Goal: Use online tool/utility: Utilize a website feature to perform a specific function

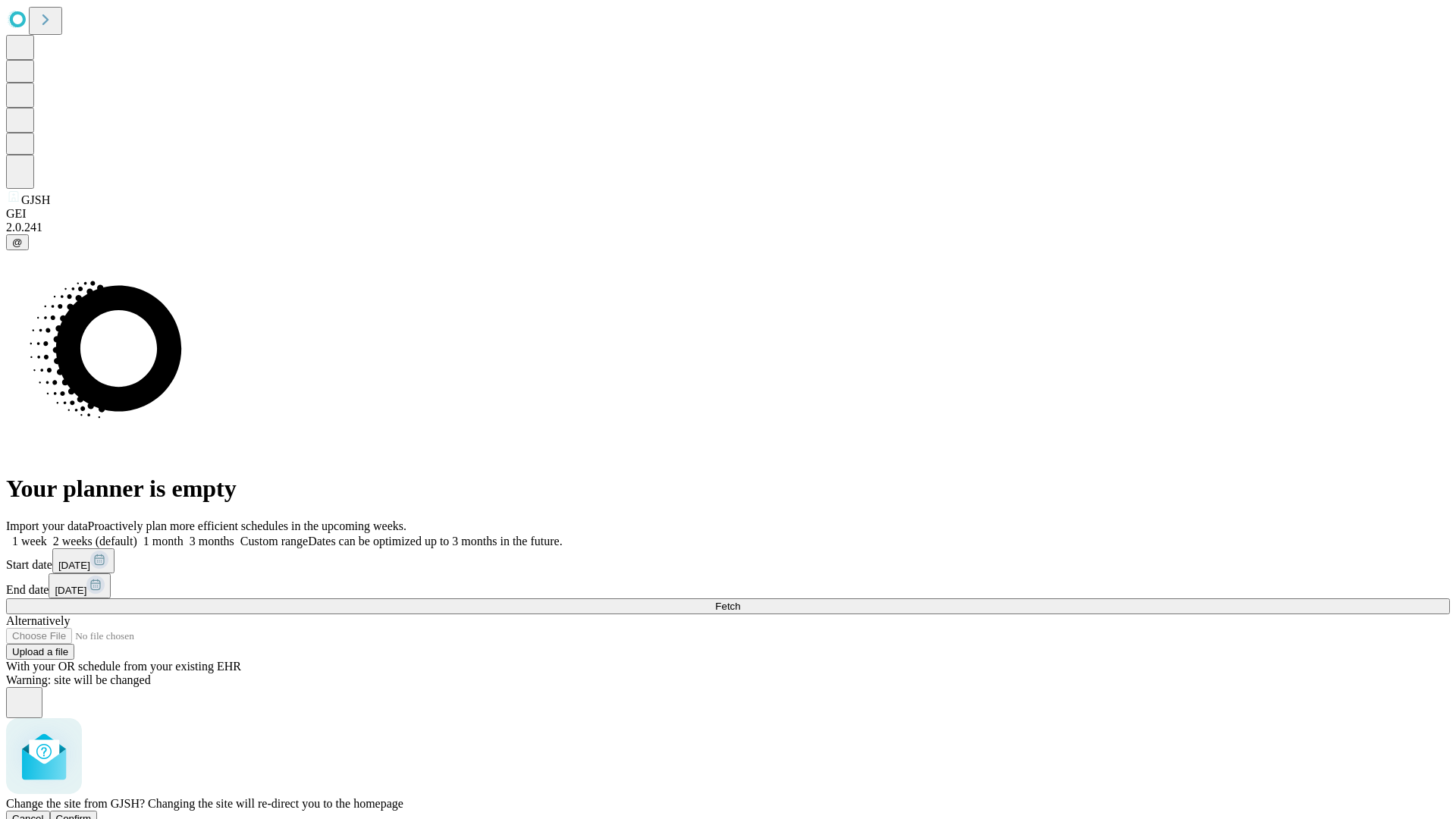
click at [91, 813] on span "Confirm" at bounding box center [74, 818] width 36 height 12
click at [47, 535] on label "1 week" at bounding box center [27, 541] width 41 height 13
click at [740, 600] on span "Fetch" at bounding box center [728, 606] width 25 height 12
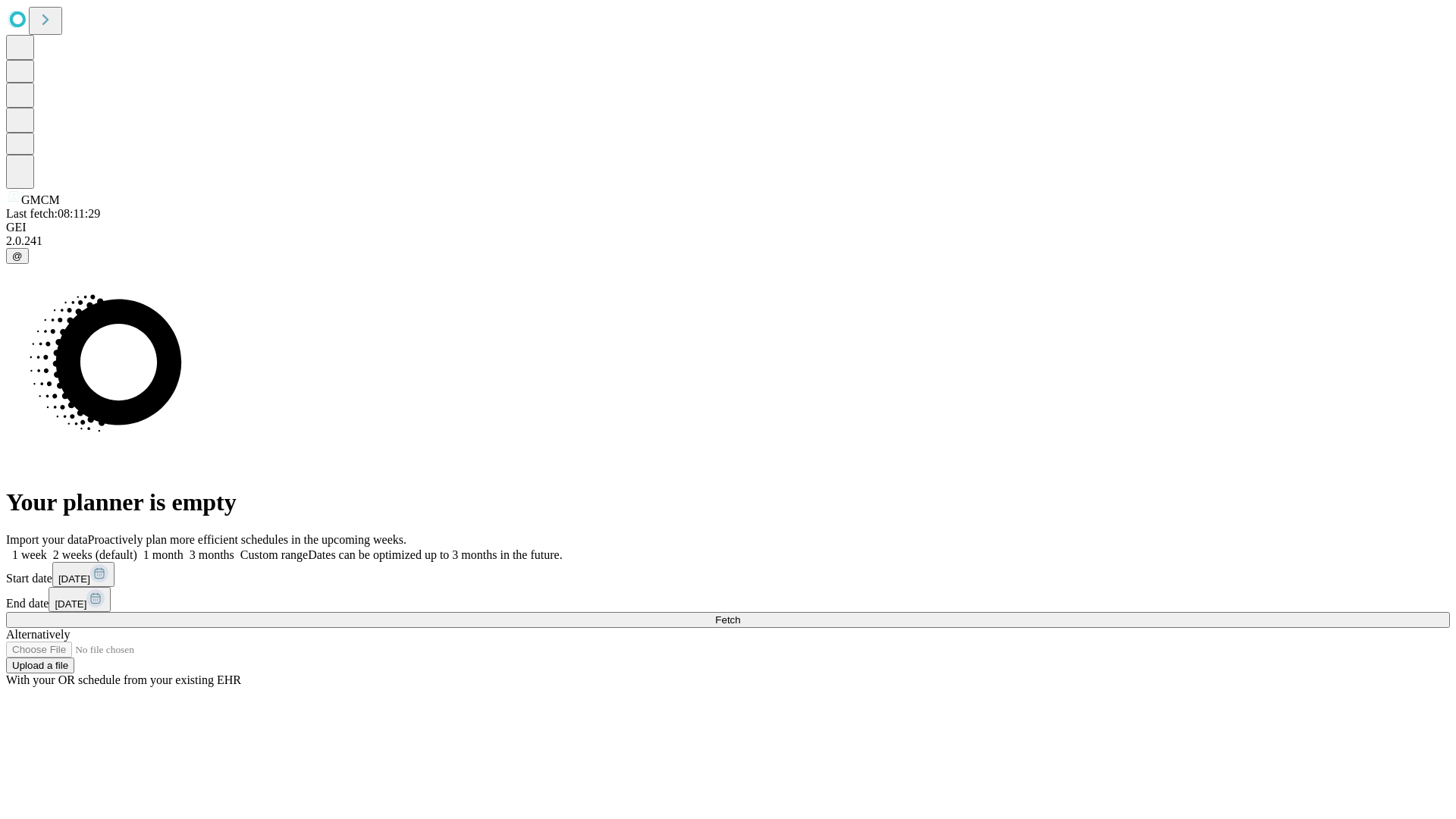
click at [47, 548] on label "1 week" at bounding box center [27, 555] width 41 height 13
click at [740, 615] on span "Fetch" at bounding box center [728, 620] width 25 height 12
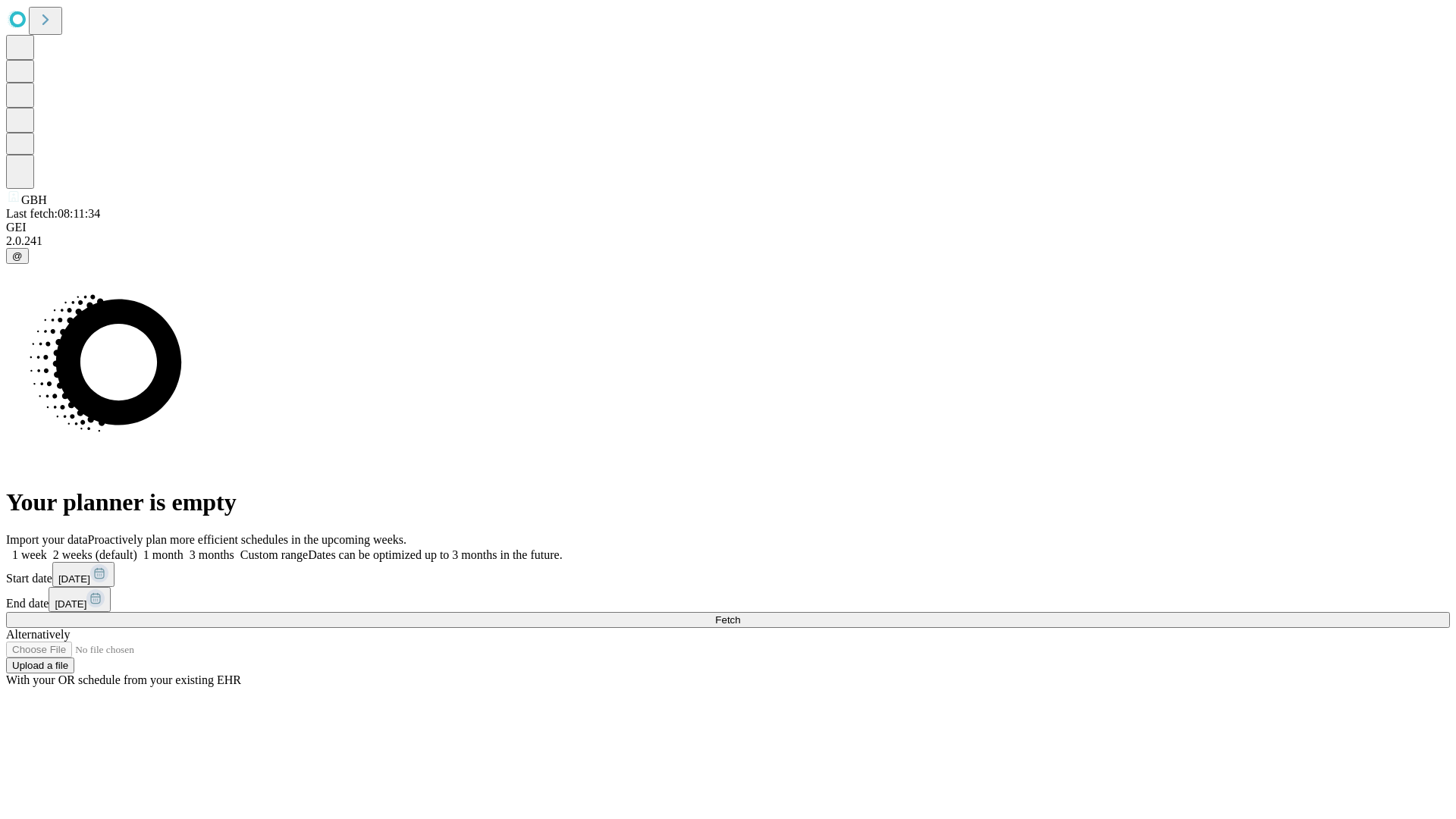
click at [47, 548] on label "1 week" at bounding box center [27, 555] width 41 height 13
click at [740, 615] on span "Fetch" at bounding box center [728, 620] width 25 height 12
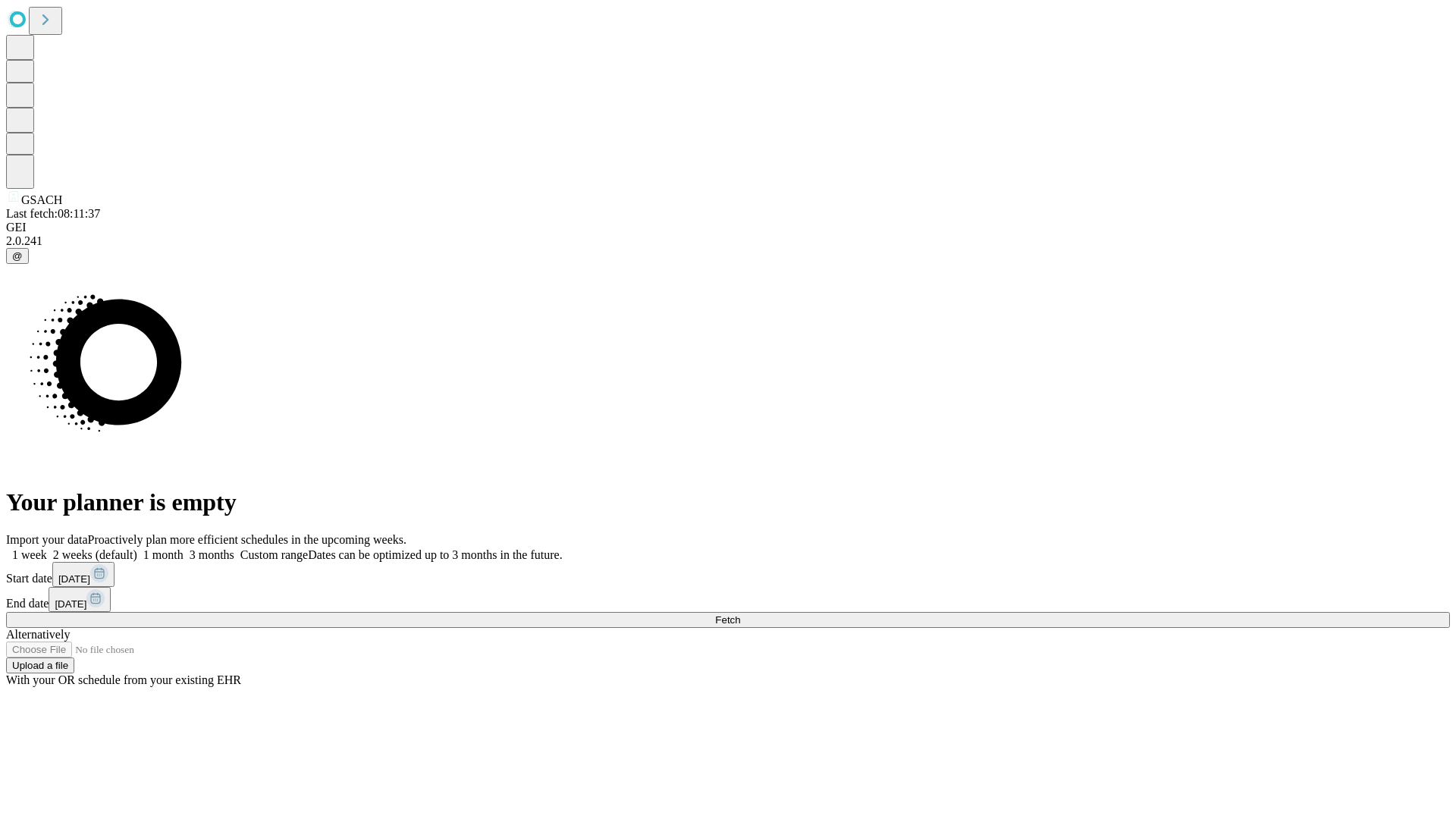
click at [47, 548] on label "1 week" at bounding box center [27, 555] width 41 height 13
click at [740, 615] on span "Fetch" at bounding box center [728, 620] width 25 height 12
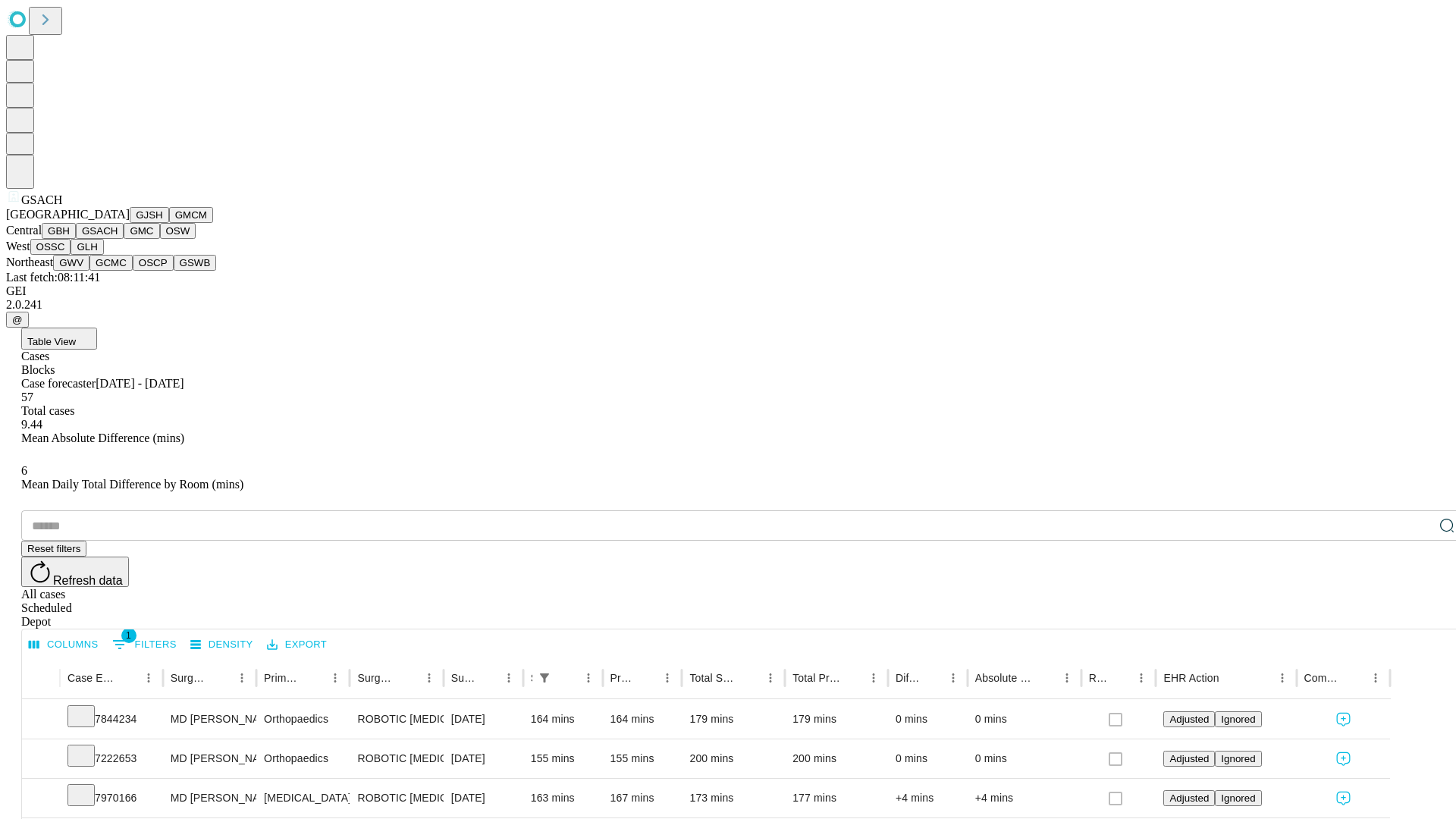
click at [124, 239] on button "GMC" at bounding box center [142, 231] width 36 height 16
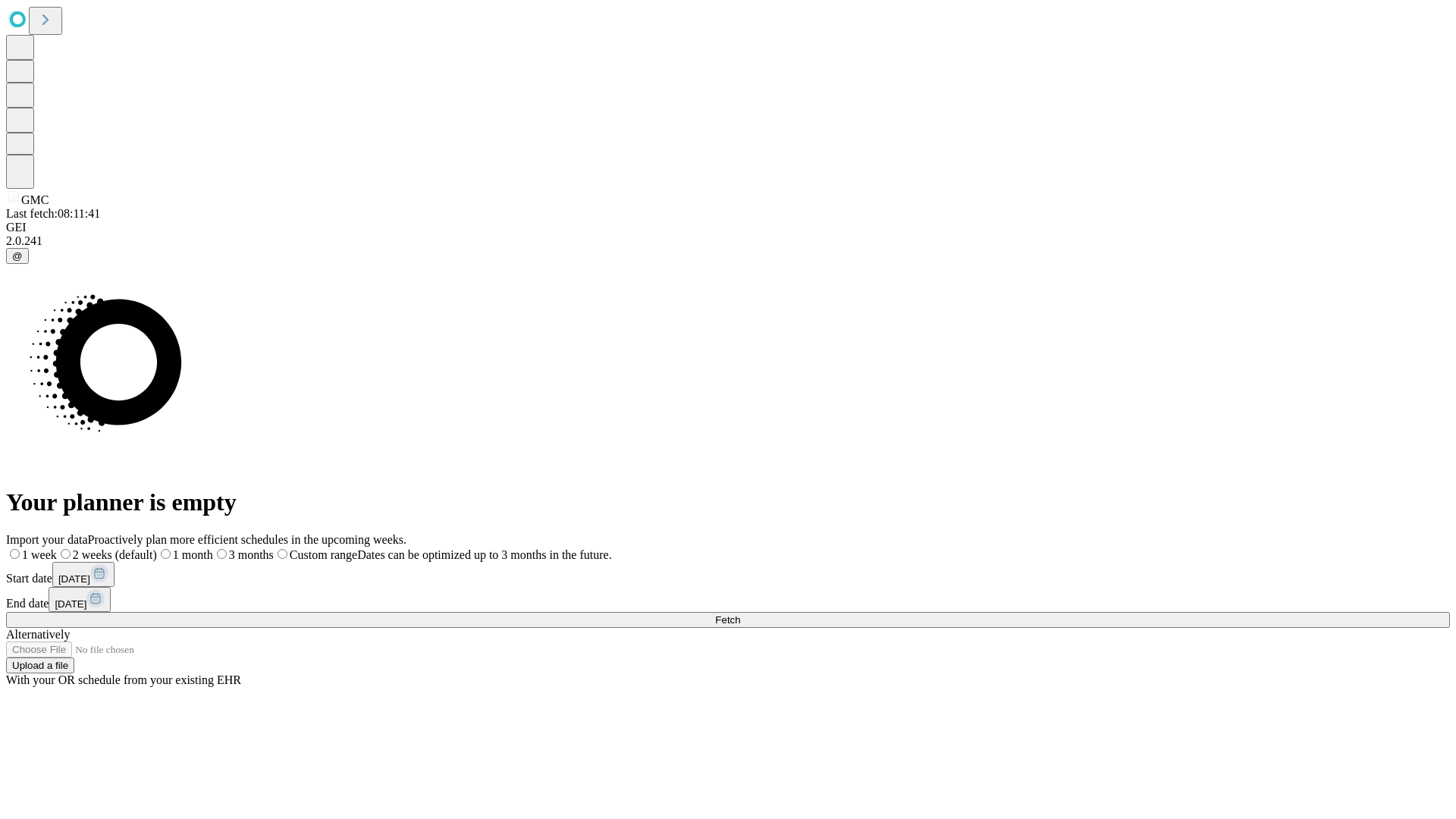
click at [56, 548] on label "1 week" at bounding box center [31, 555] width 51 height 13
click at [740, 615] on span "Fetch" at bounding box center [728, 620] width 25 height 12
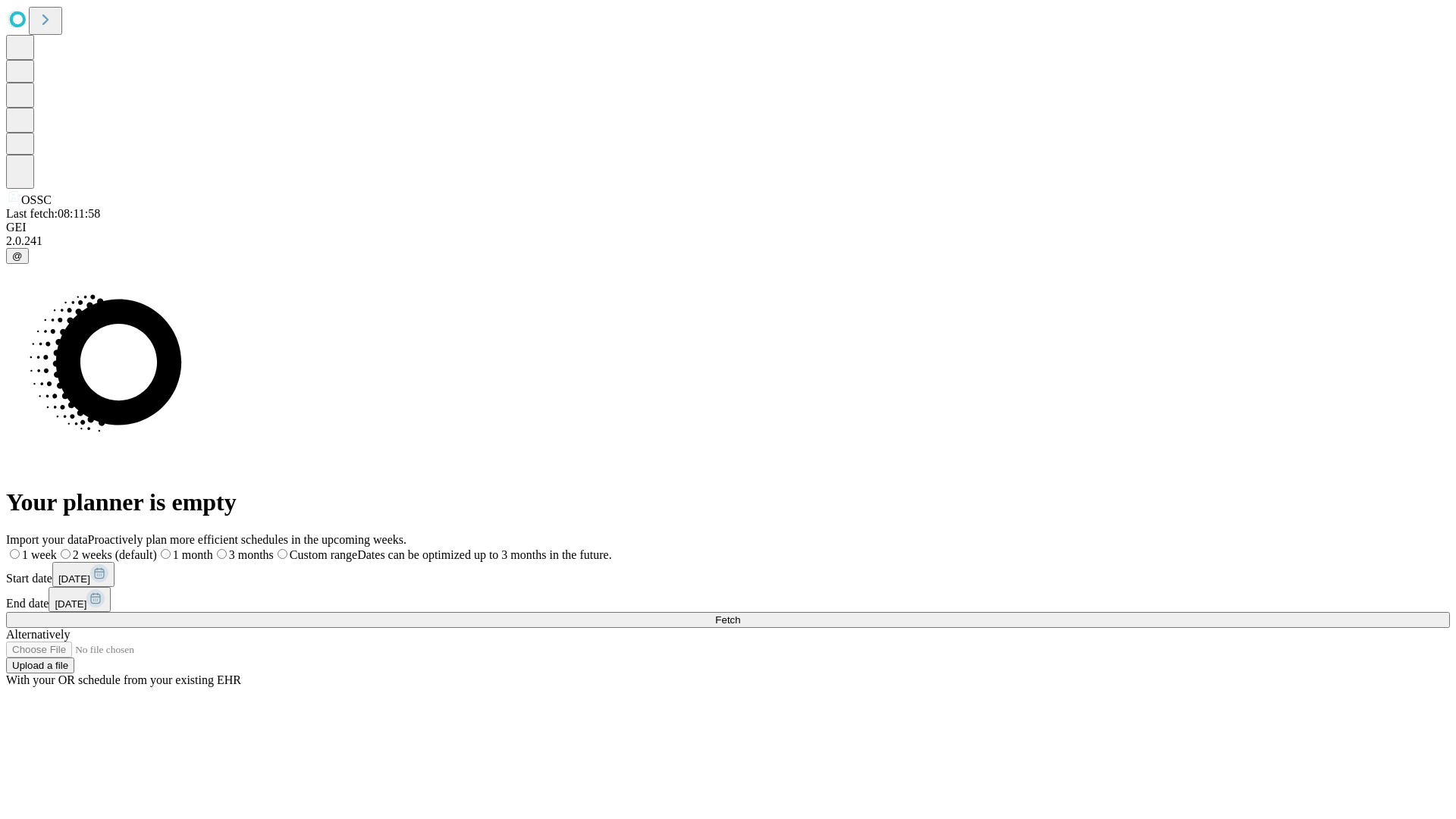
click at [56, 548] on label "1 week" at bounding box center [31, 555] width 51 height 13
click at [740, 615] on span "Fetch" at bounding box center [728, 620] width 25 height 12
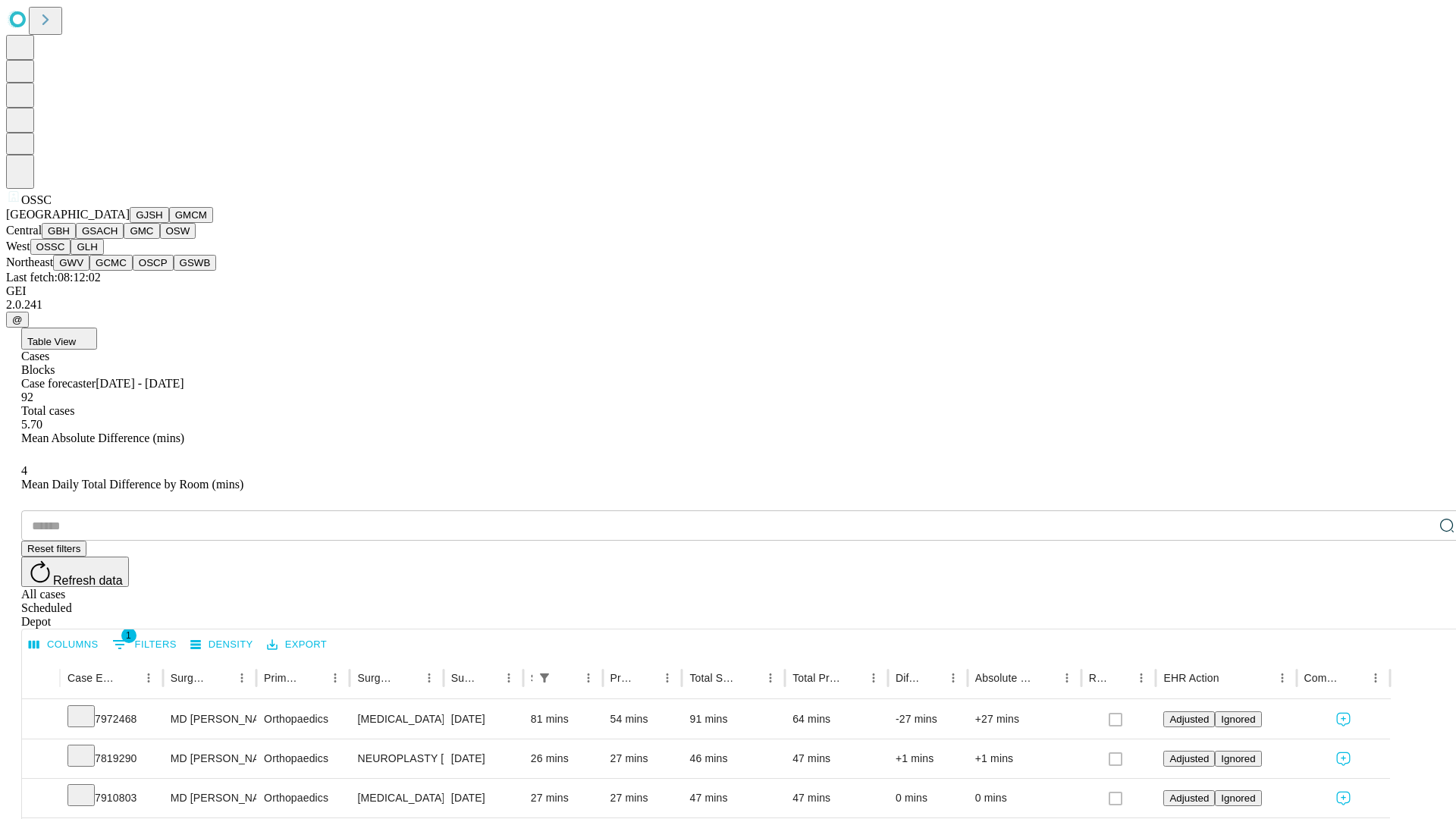
click at [103, 254] on button "GLH" at bounding box center [87, 247] width 32 height 16
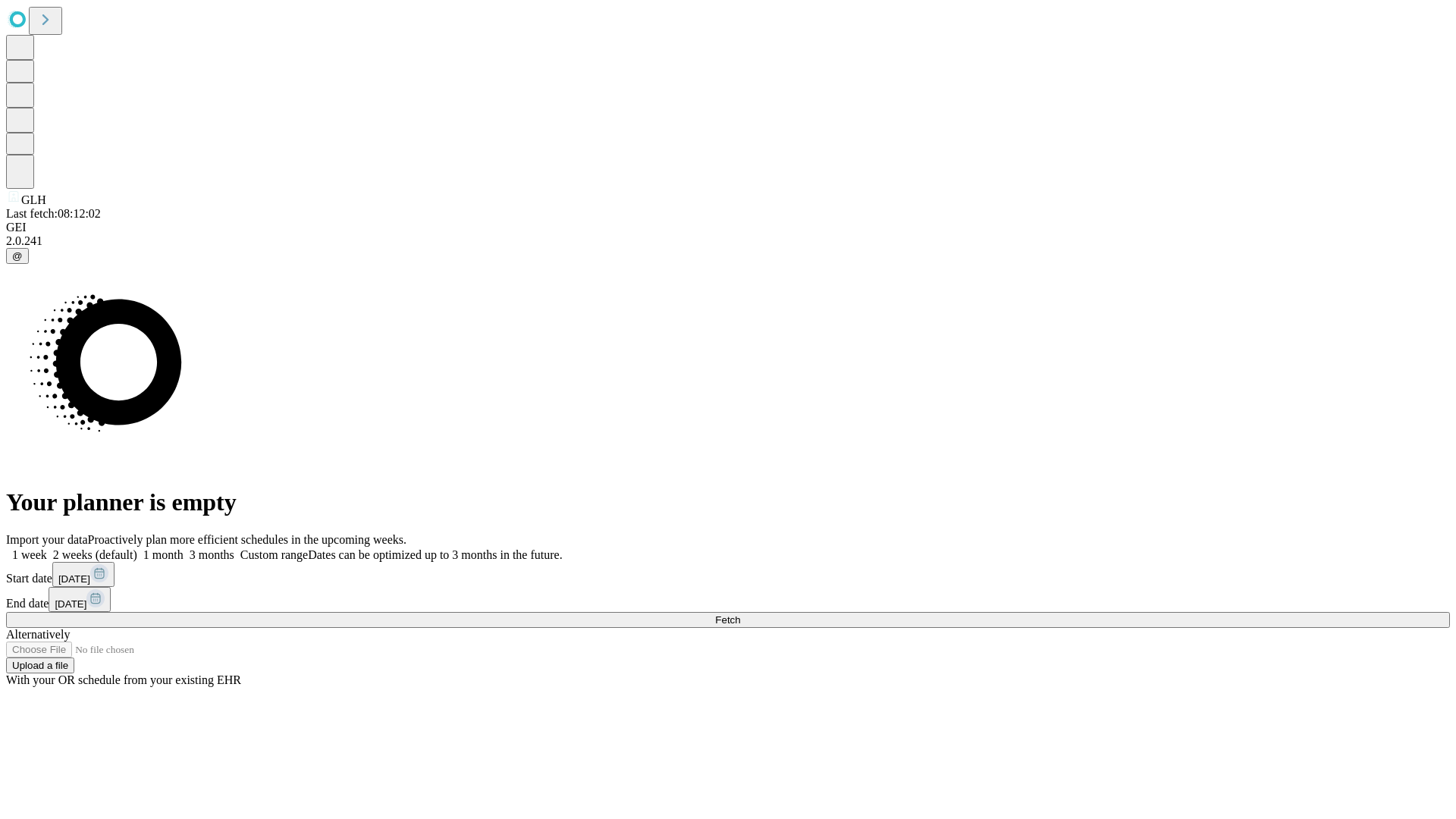
click at [47, 548] on label "1 week" at bounding box center [27, 555] width 41 height 13
click at [740, 615] on span "Fetch" at bounding box center [728, 620] width 25 height 12
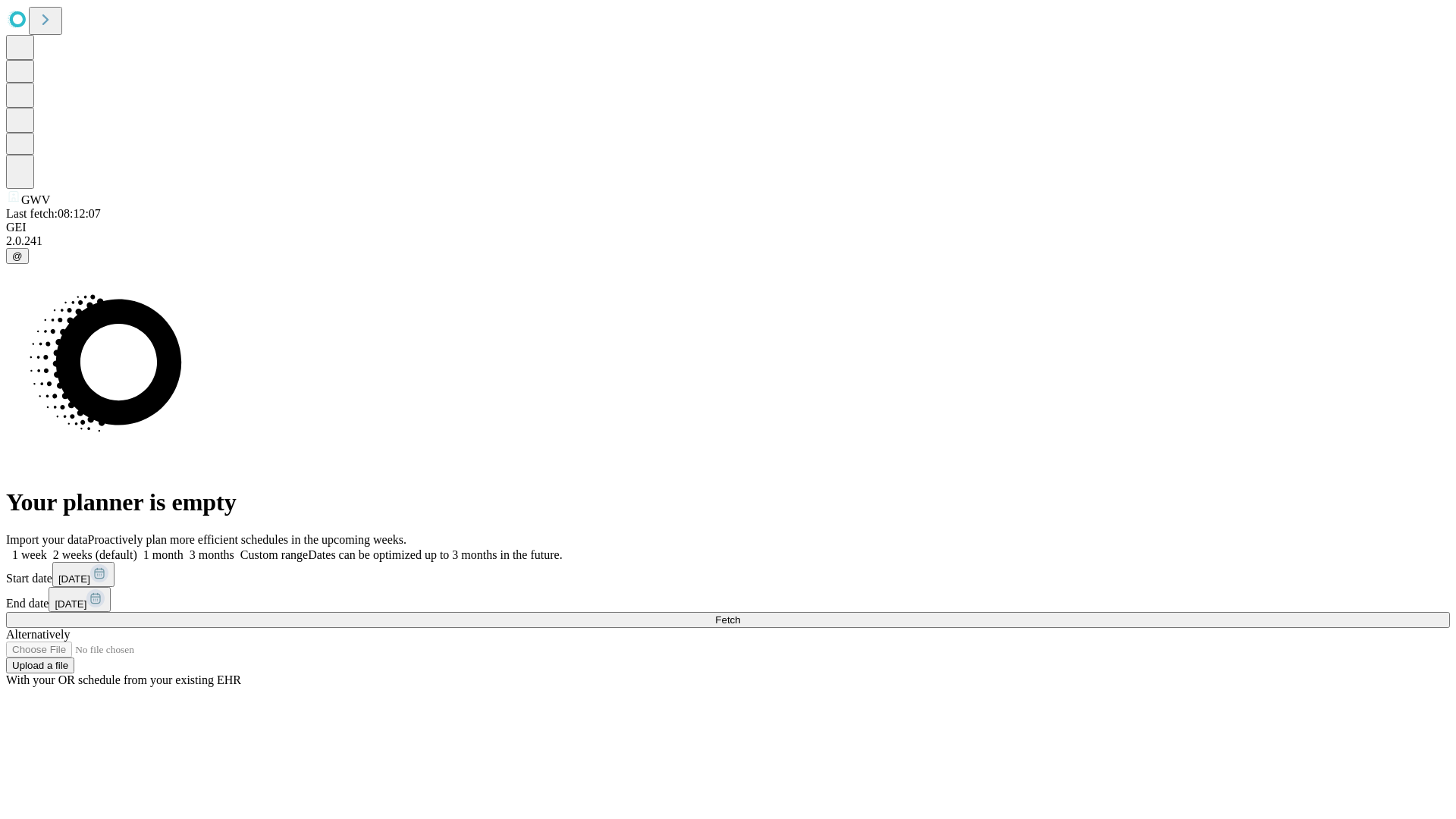
click at [740, 615] on span "Fetch" at bounding box center [728, 620] width 25 height 12
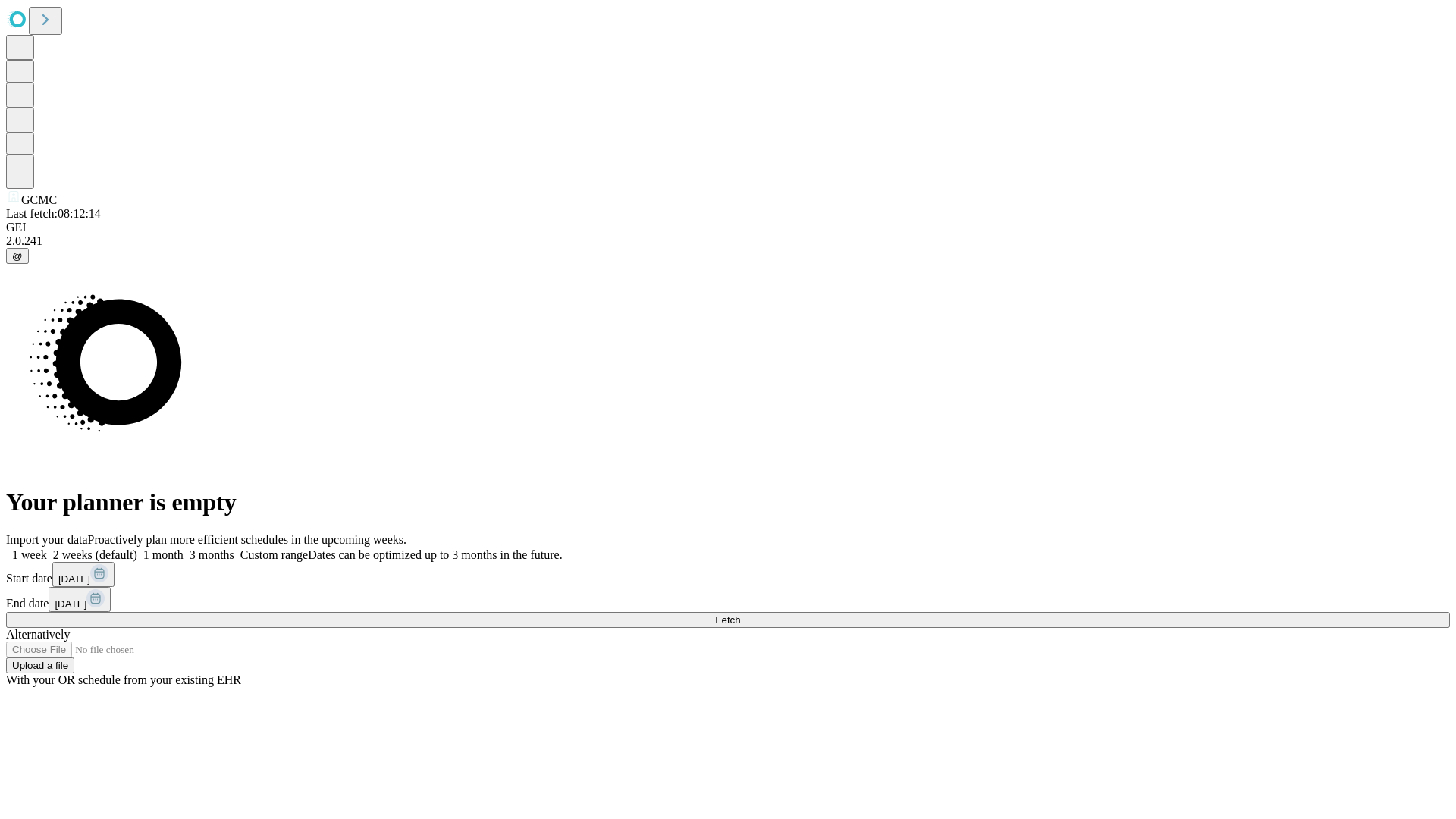
click at [47, 548] on label "1 week" at bounding box center [27, 555] width 41 height 13
click at [740, 615] on span "Fetch" at bounding box center [728, 620] width 25 height 12
